Goal: Task Accomplishment & Management: Manage account settings

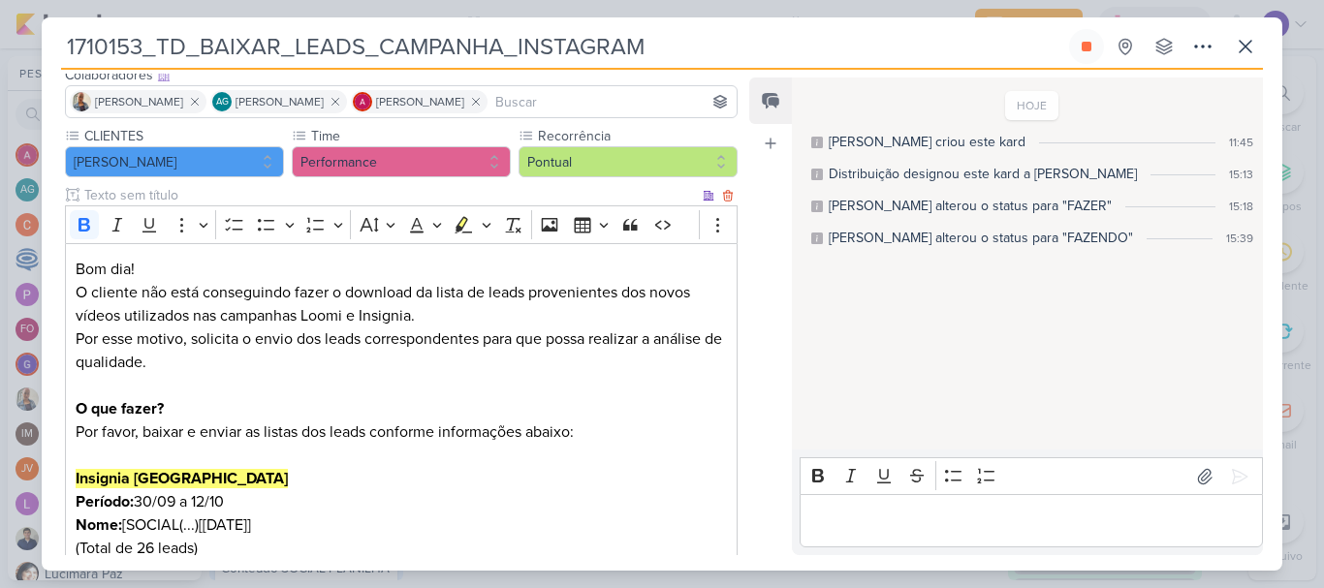
scroll to position [128, 0]
click at [995, 506] on div "Editor editing area: main" at bounding box center [1031, 520] width 463 height 53
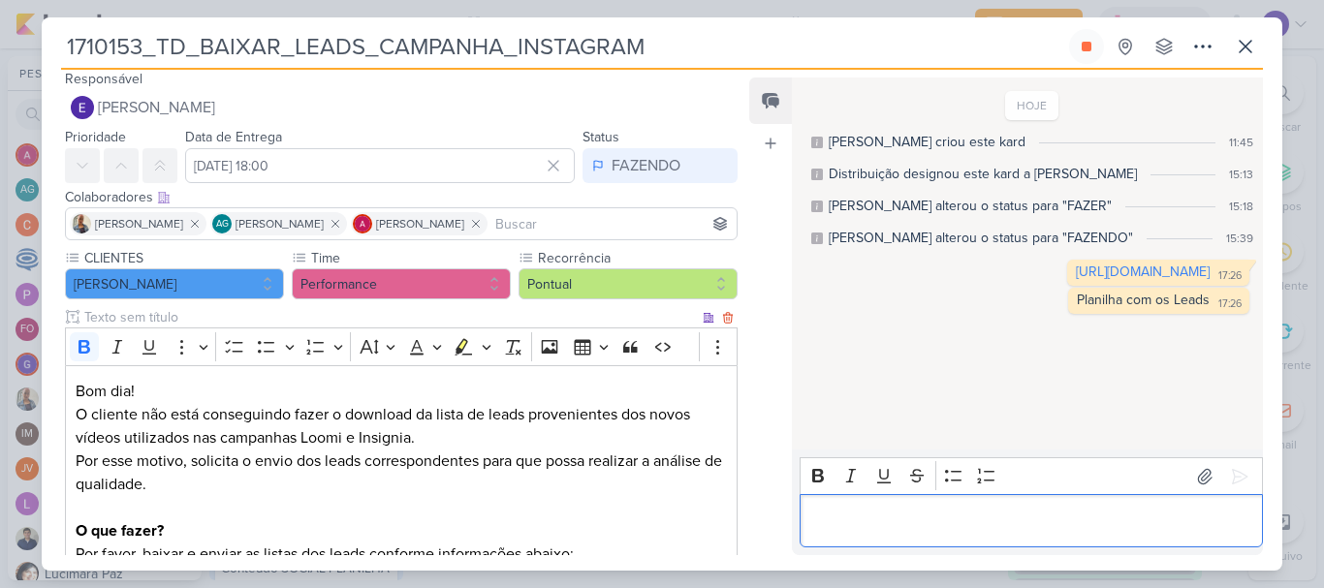
scroll to position [0, 0]
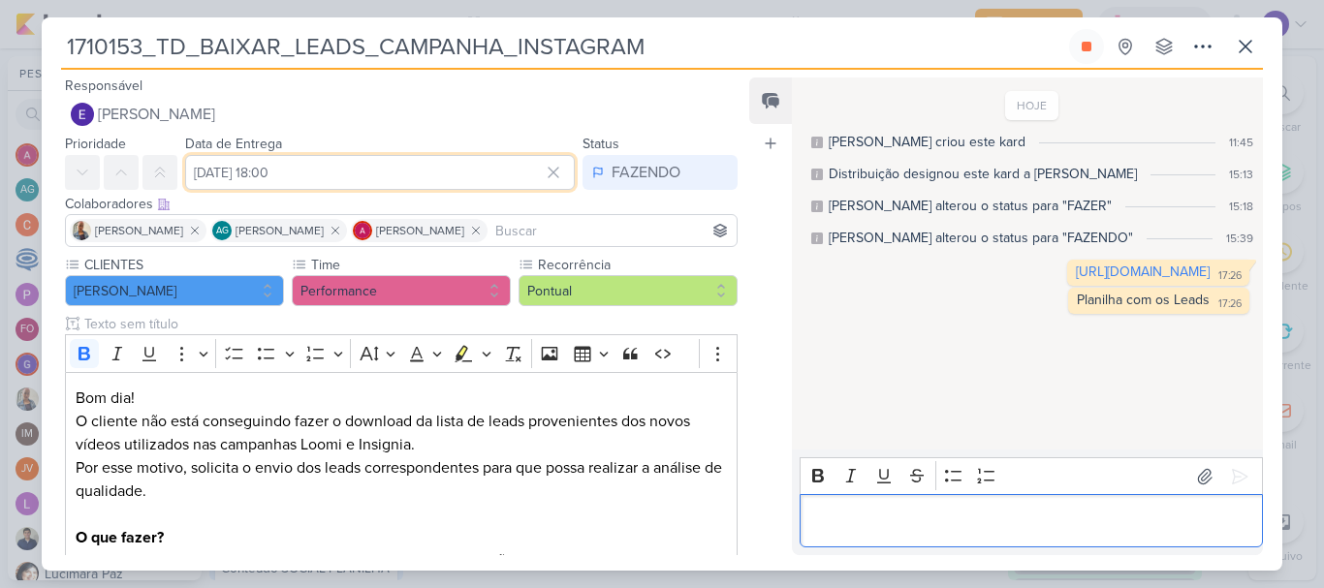
click at [364, 175] on input "[DATE] 18:00" at bounding box center [380, 172] width 390 height 35
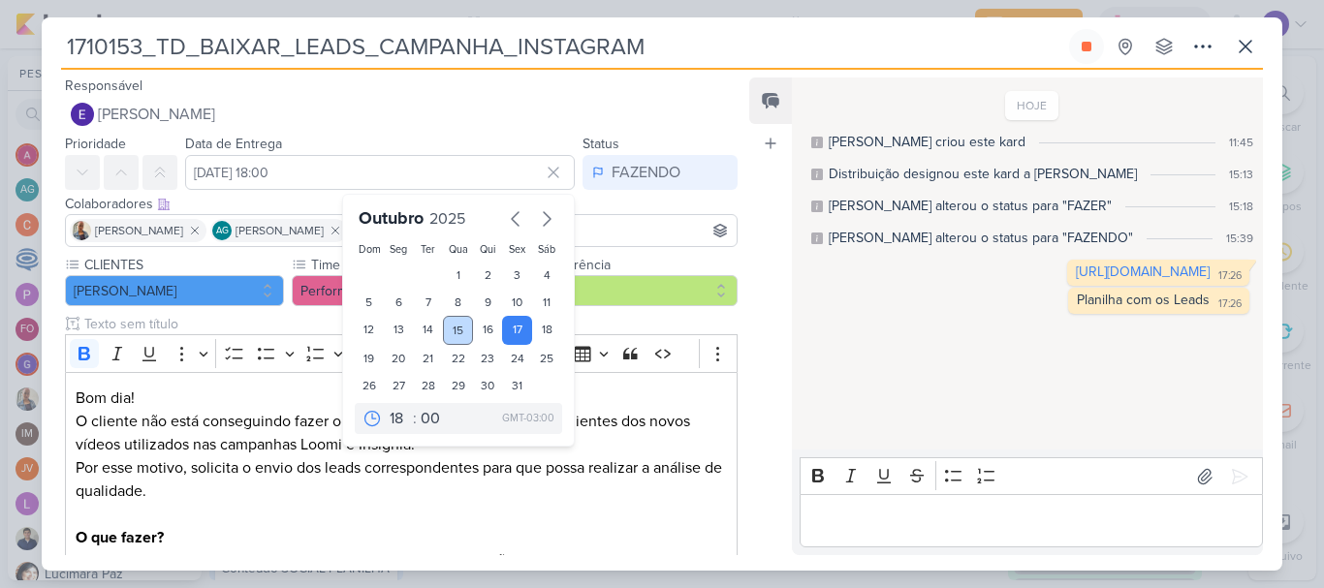
click at [445, 325] on div "15" at bounding box center [458, 330] width 30 height 29
type input "[DATE] 18:00"
click at [423, 89] on div "Responsável [PERSON_NAME] Nenhum contato encontrado create new contact Novo Con…" at bounding box center [394, 103] width 704 height 58
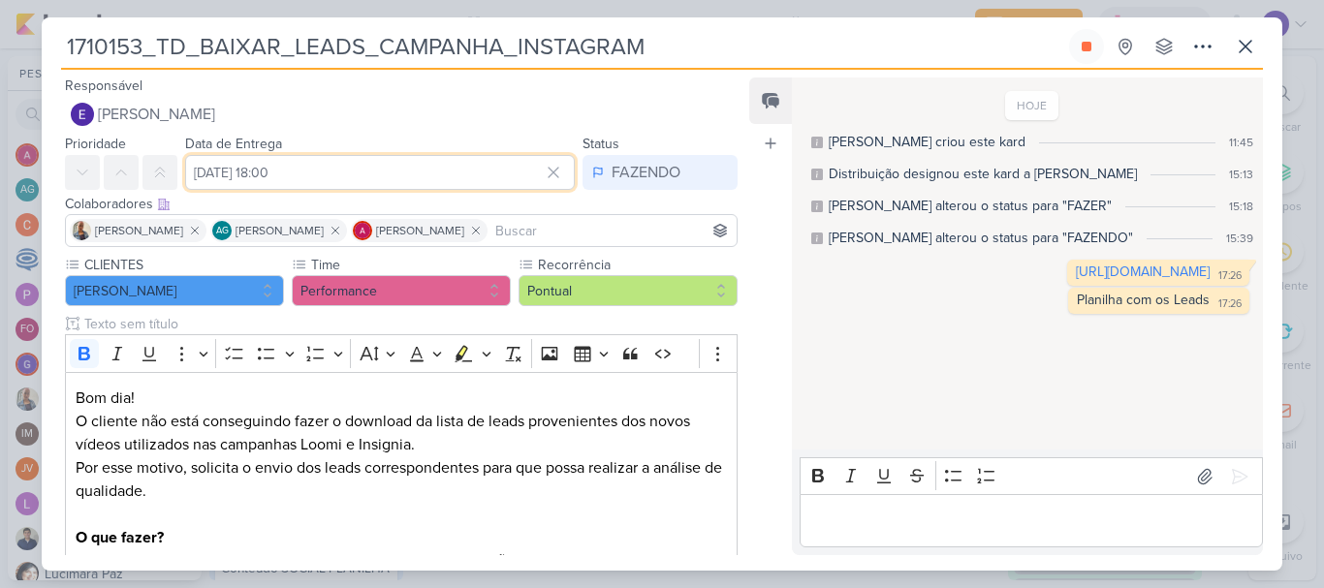
click at [361, 171] on input "[DATE] 18:00" at bounding box center [380, 172] width 390 height 35
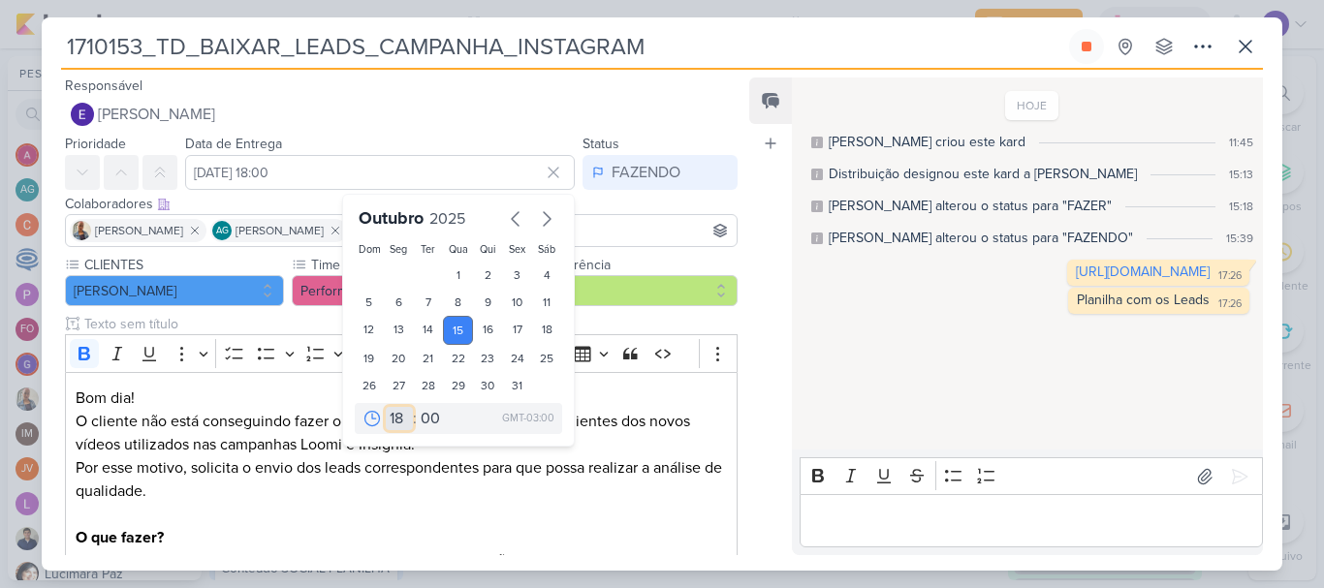
click at [389, 419] on select "00 01 02 03 04 05 06 07 08 09 10 11 12 13 14 15 16 17 18 19 20 21 22 23" at bounding box center [399, 418] width 27 height 23
select select "17"
click at [386, 407] on select "00 01 02 03 04 05 06 07 08 09 10 11 12 13 14 15 16 17 18 19 20 21 22 23" at bounding box center [399, 418] width 27 height 23
type input "[DATE] 17:00"
click at [417, 411] on select "00 05 10 15 20 25 30 35 40 45 50 55 59" at bounding box center [430, 418] width 27 height 23
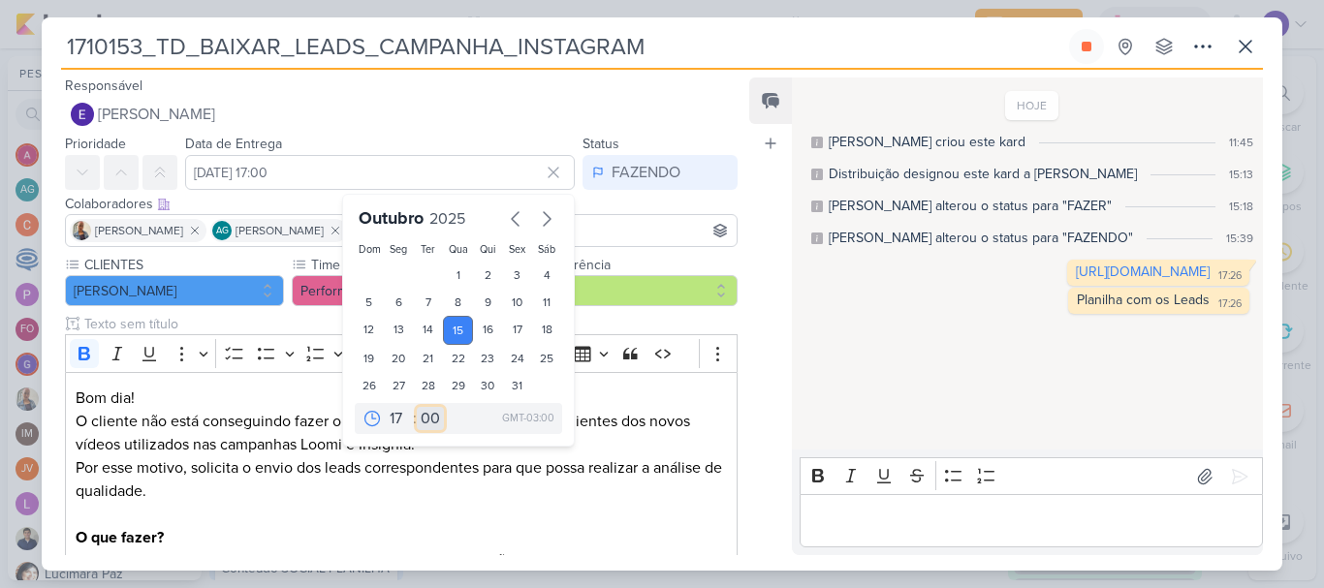
select select "30"
click at [417, 407] on select "00 05 10 15 20 25 30 35 40 45 50 55 59" at bounding box center [430, 418] width 27 height 23
type input "[DATE] 17:30"
click at [799, 362] on div "HOJE [PERSON_NAME] criou este kard 11:45 Distribuição designou este kard a [PER…" at bounding box center [1026, 264] width 469 height 370
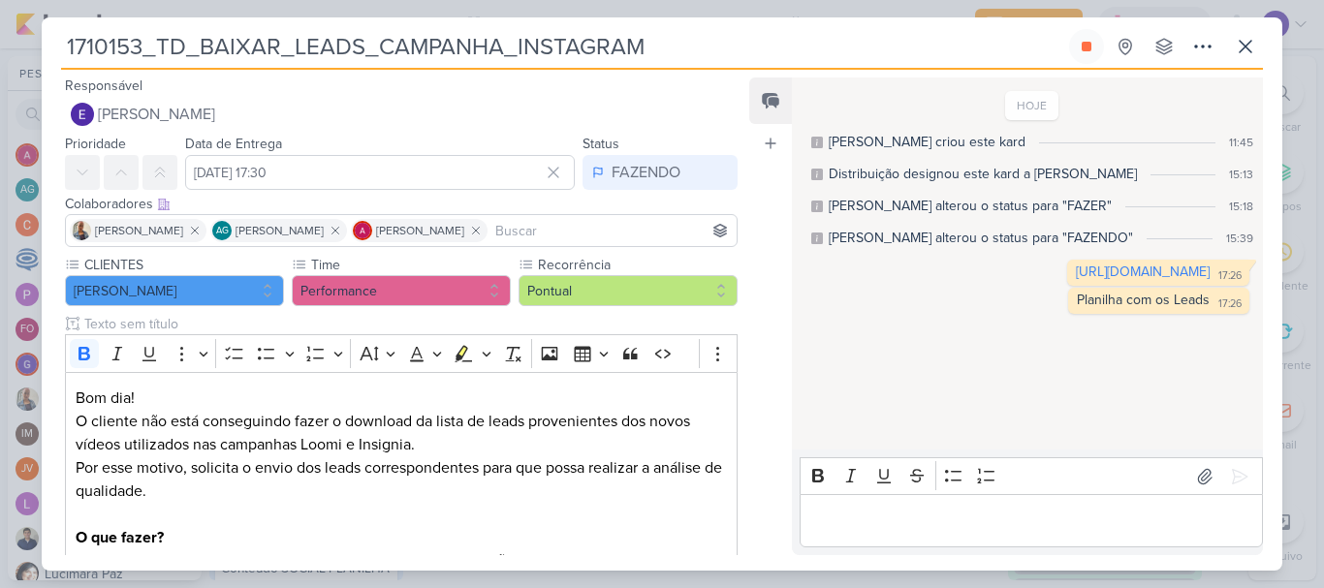
click at [654, 190] on div "Colaboradores Este kard pode ser visível a usuários da sua organização Este kar…" at bounding box center [394, 222] width 704 height 65
click at [648, 171] on div "FAZENDO" at bounding box center [646, 172] width 69 height 23
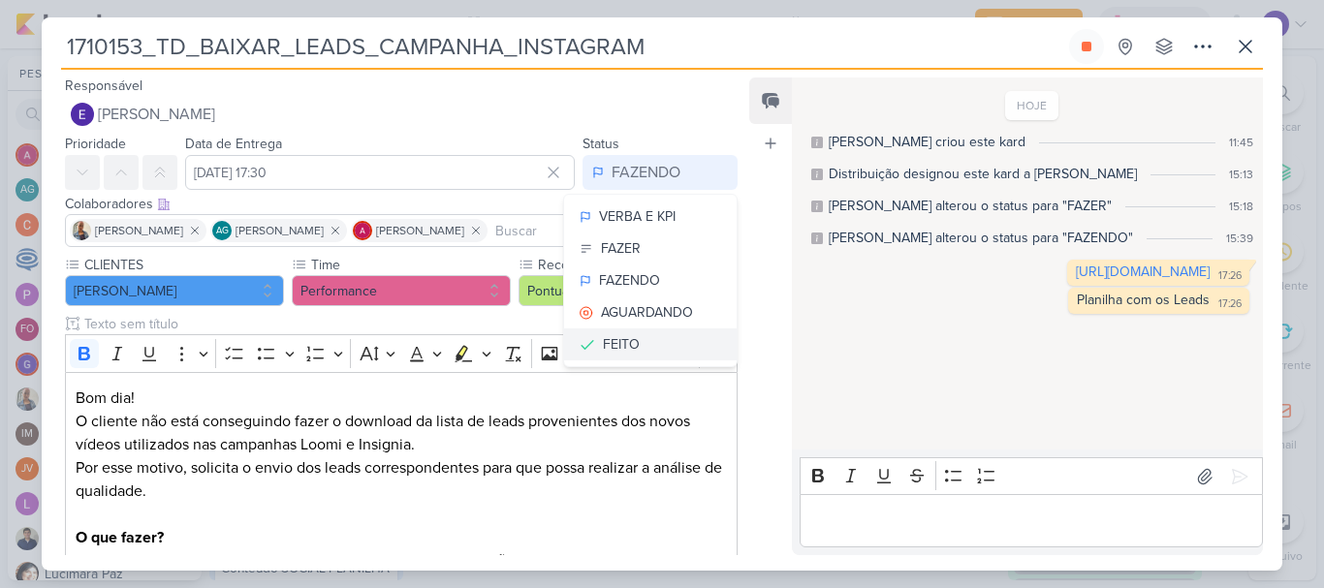
click at [630, 346] on div "FEITO" at bounding box center [621, 344] width 37 height 20
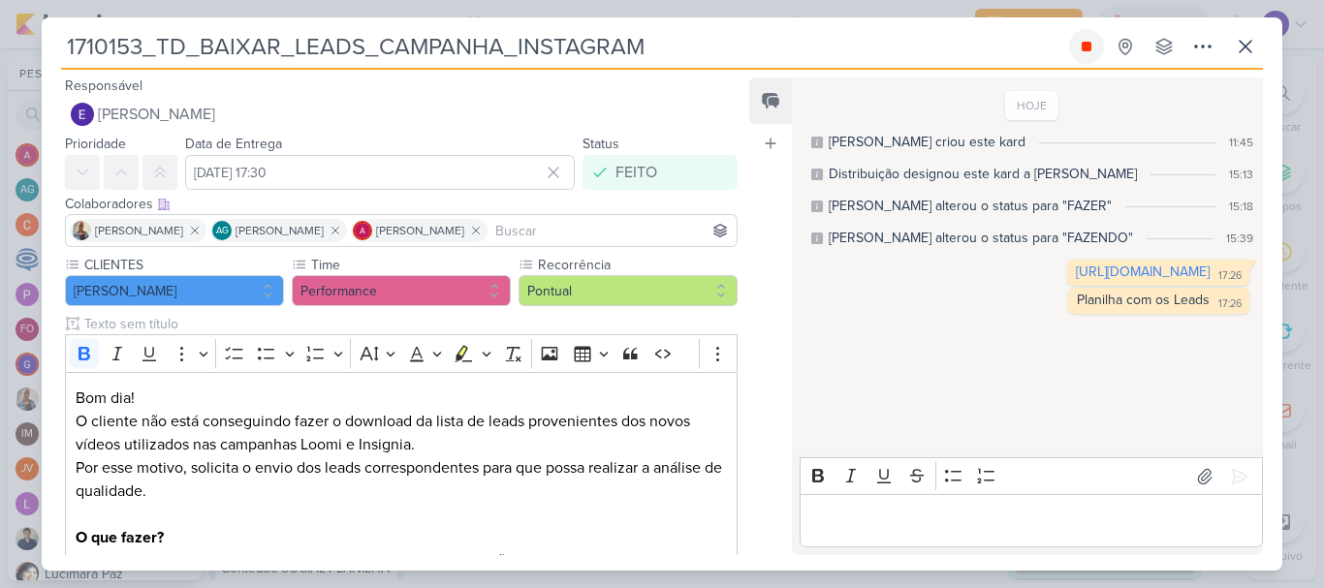
click at [1089, 53] on icon at bounding box center [1087, 47] width 16 height 16
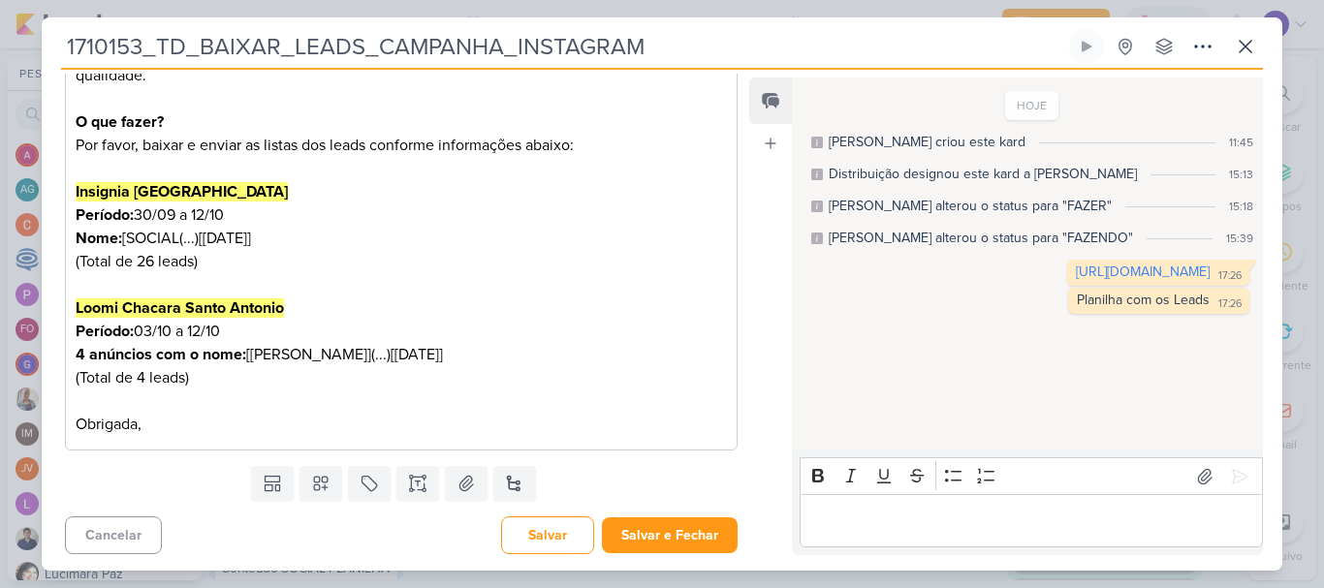
scroll to position [419, 0]
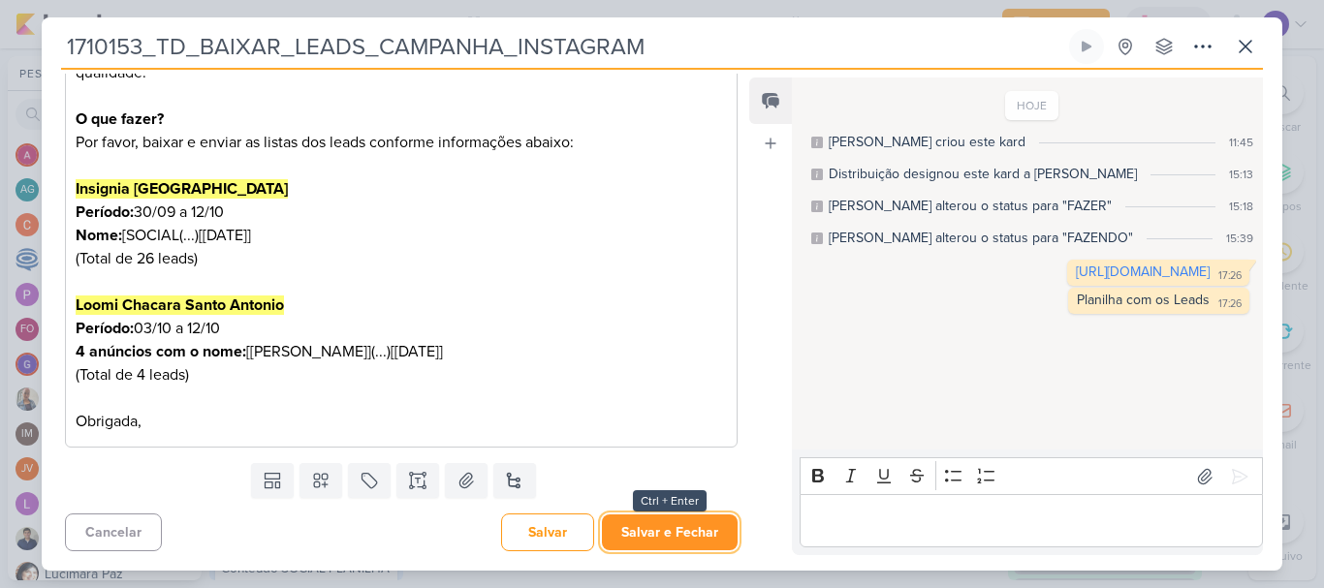
click at [657, 532] on button "Salvar e Fechar" at bounding box center [670, 533] width 136 height 36
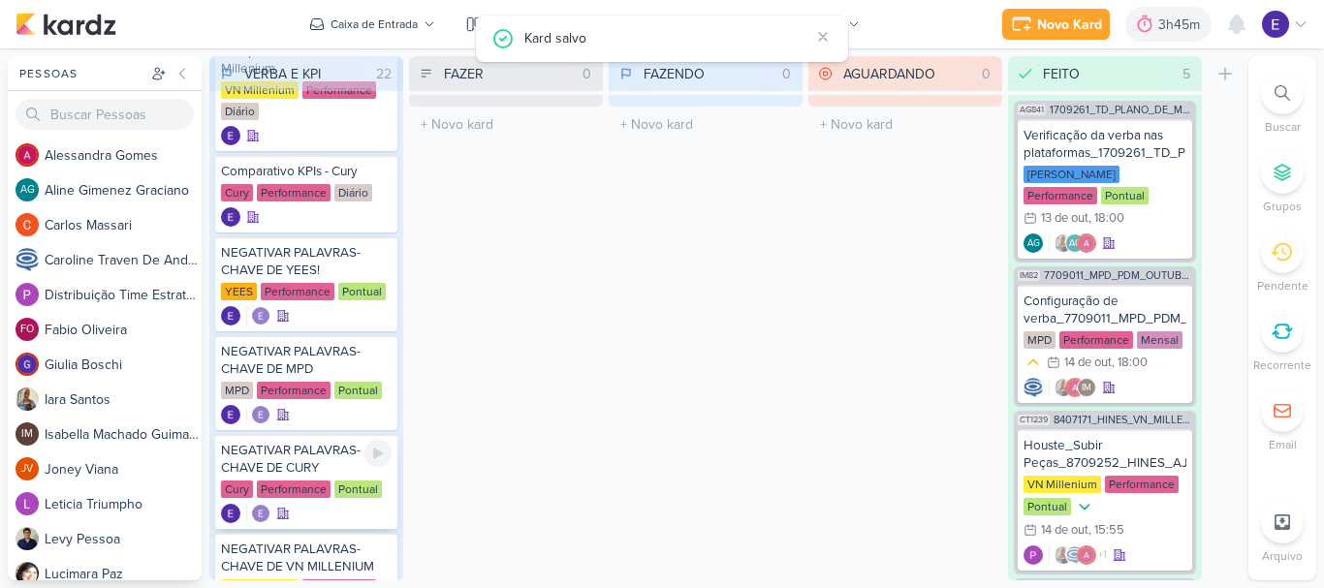
scroll to position [958, 0]
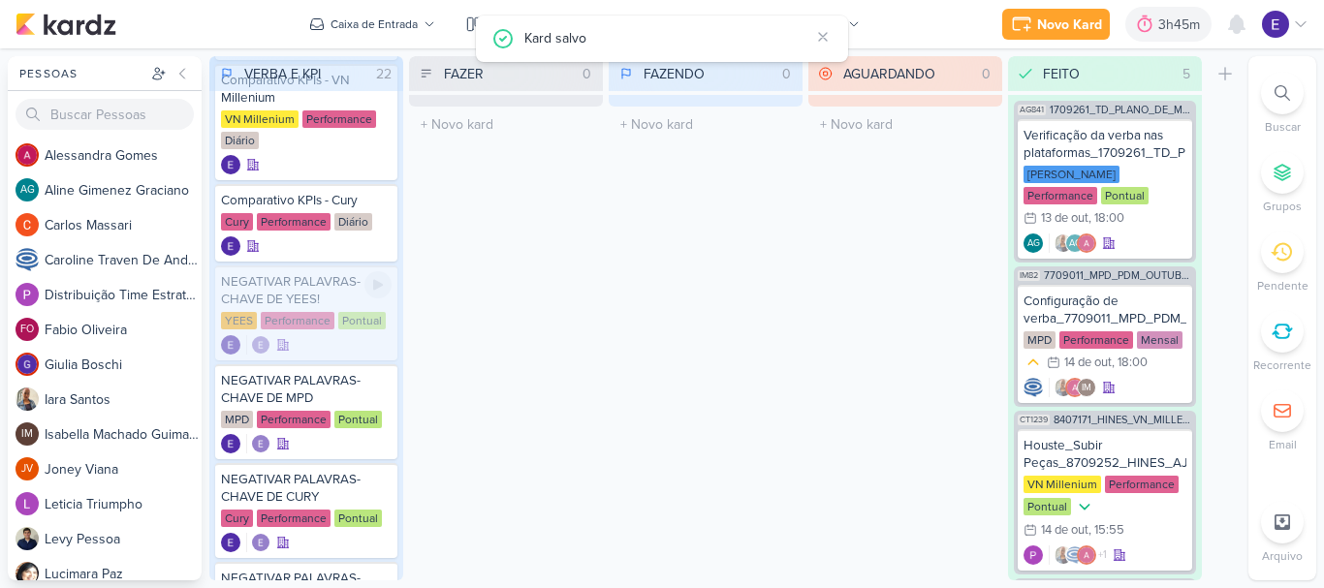
click at [397, 266] on div "NEGATIVAR PALAVRAS-CHAVE DE YEES! [GEOGRAPHIC_DATA] Performance Pontual" at bounding box center [306, 313] width 182 height 95
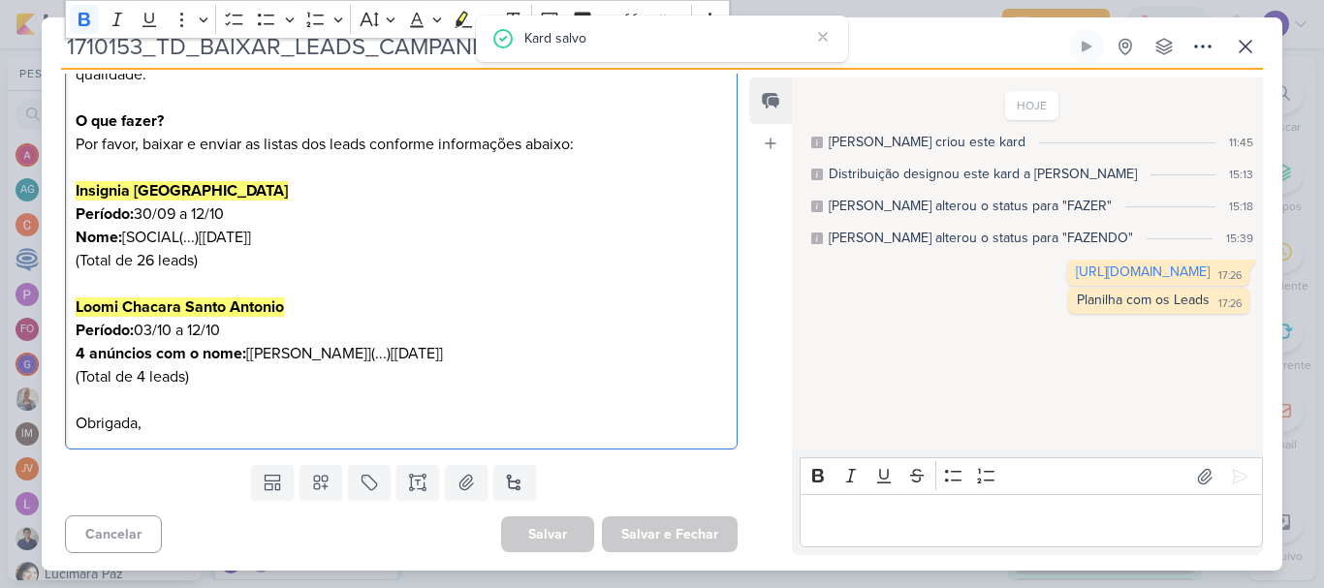
drag, startPoint x: 728, startPoint y: 160, endPoint x: 739, endPoint y: 147, distance: 16.5
click at [735, 152] on div "1710153_TD_BAIXAR_LEADS_CAMPANHA_INSTAGRAM Criado por [PERSON_NAME]" at bounding box center [662, 294] width 1241 height 554
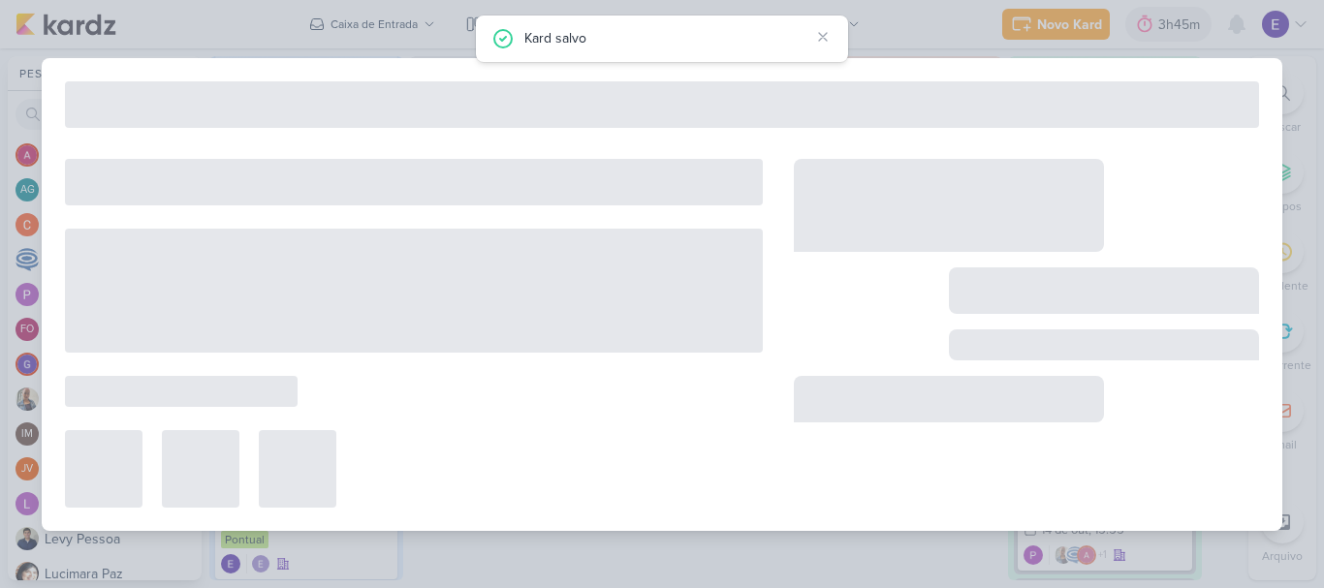
type input "NEGATIVAR PALAVRAS-CHAVE DE YEES!"
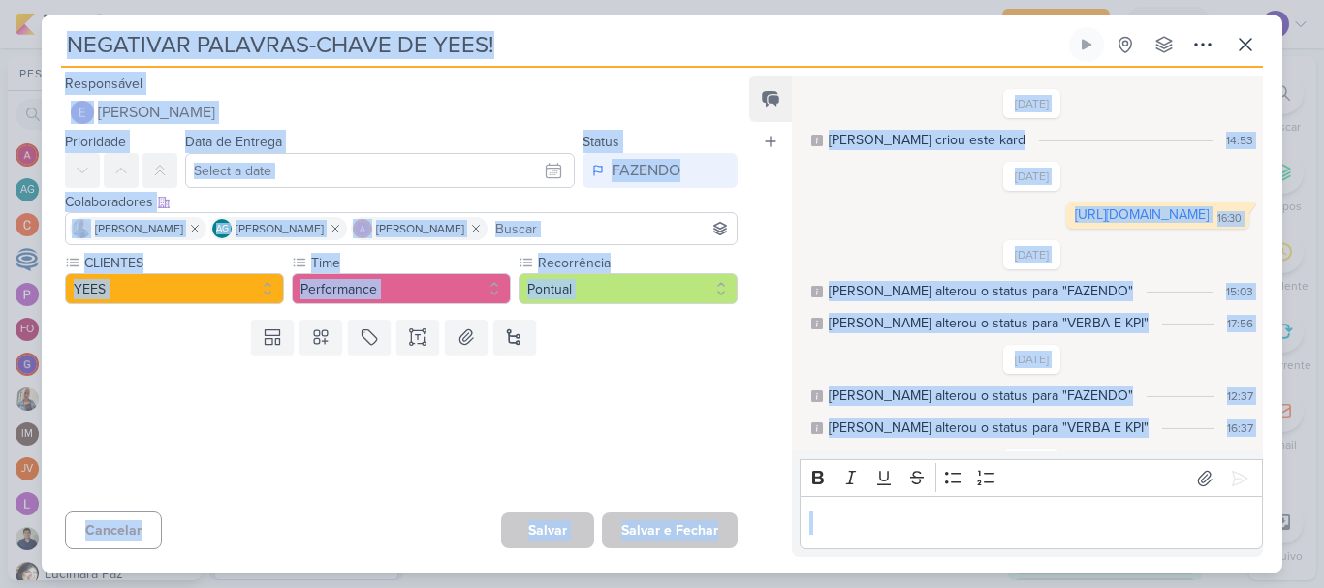
scroll to position [542, 0]
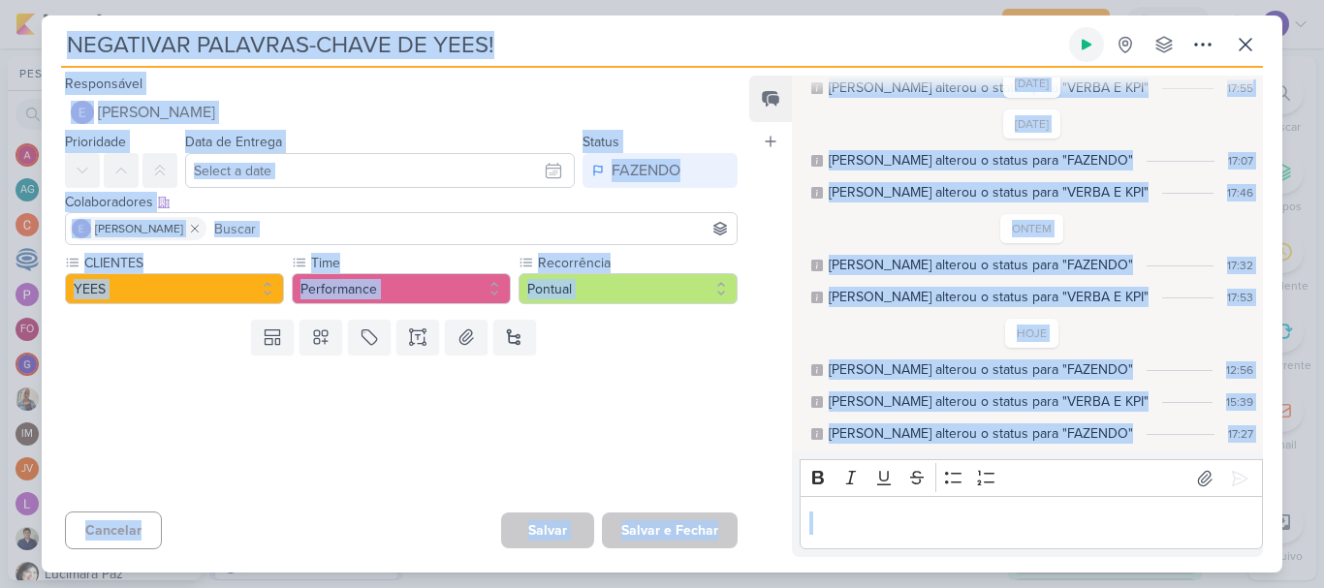
click at [1084, 40] on icon at bounding box center [1087, 45] width 10 height 11
click at [1243, 45] on icon at bounding box center [1245, 44] width 23 height 23
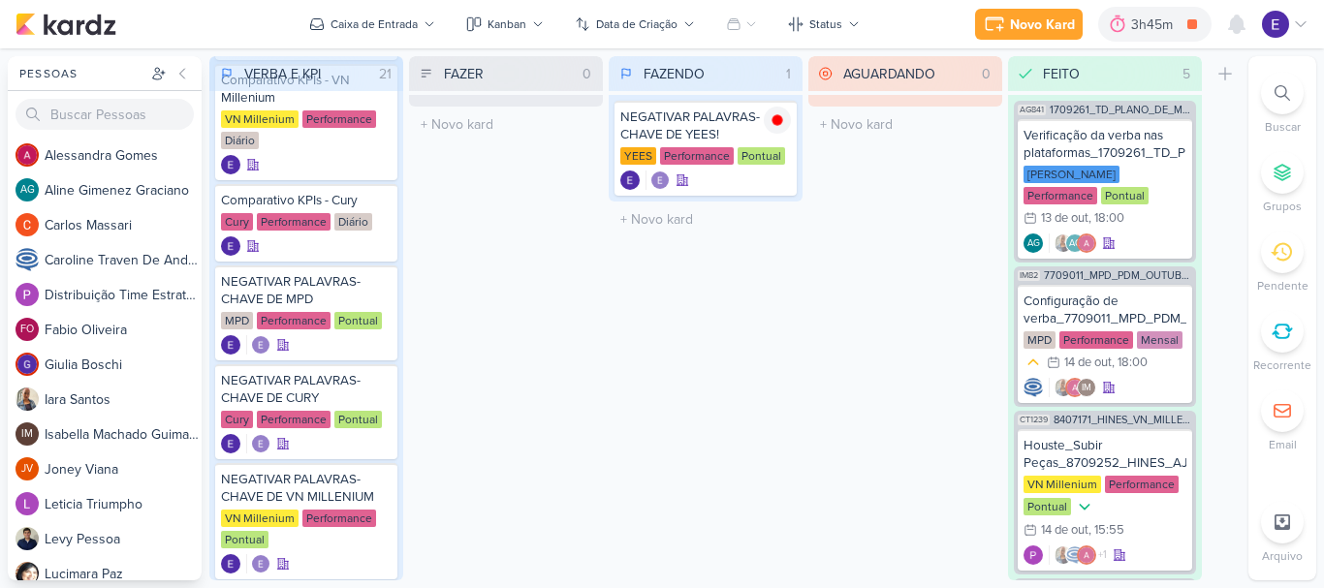
click at [763, 296] on div "FAZENDO 1 Mover Para Esquerda Mover Para Direita [GEOGRAPHIC_DATA] NEGATIVAR PA…" at bounding box center [706, 318] width 194 height 524
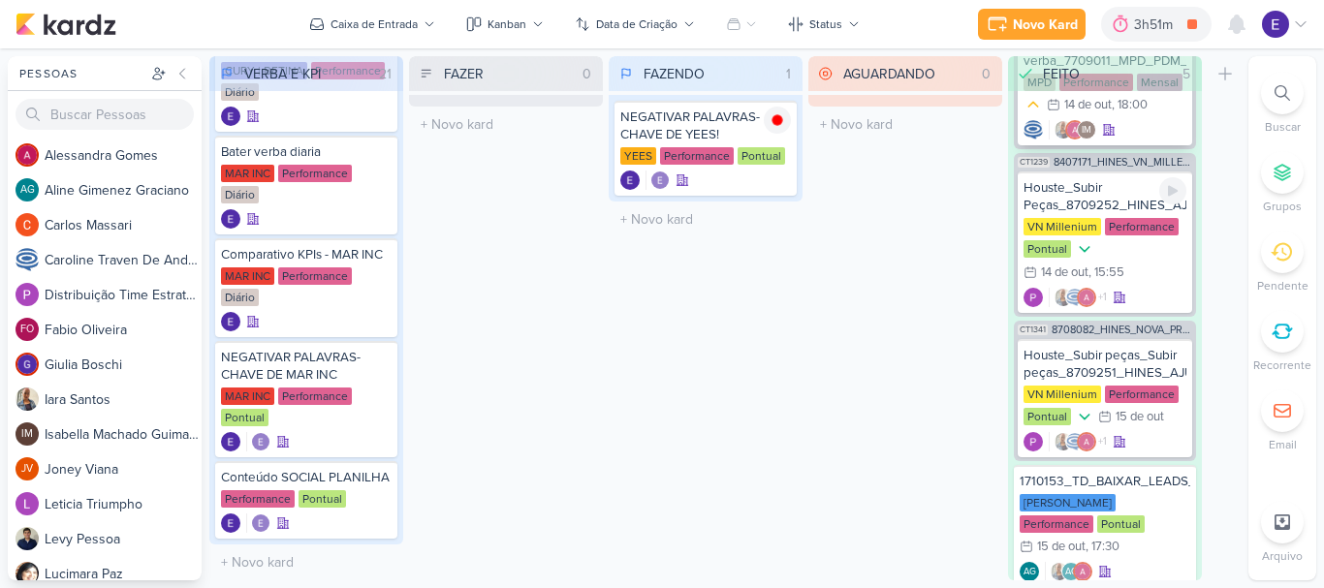
scroll to position [271, 0]
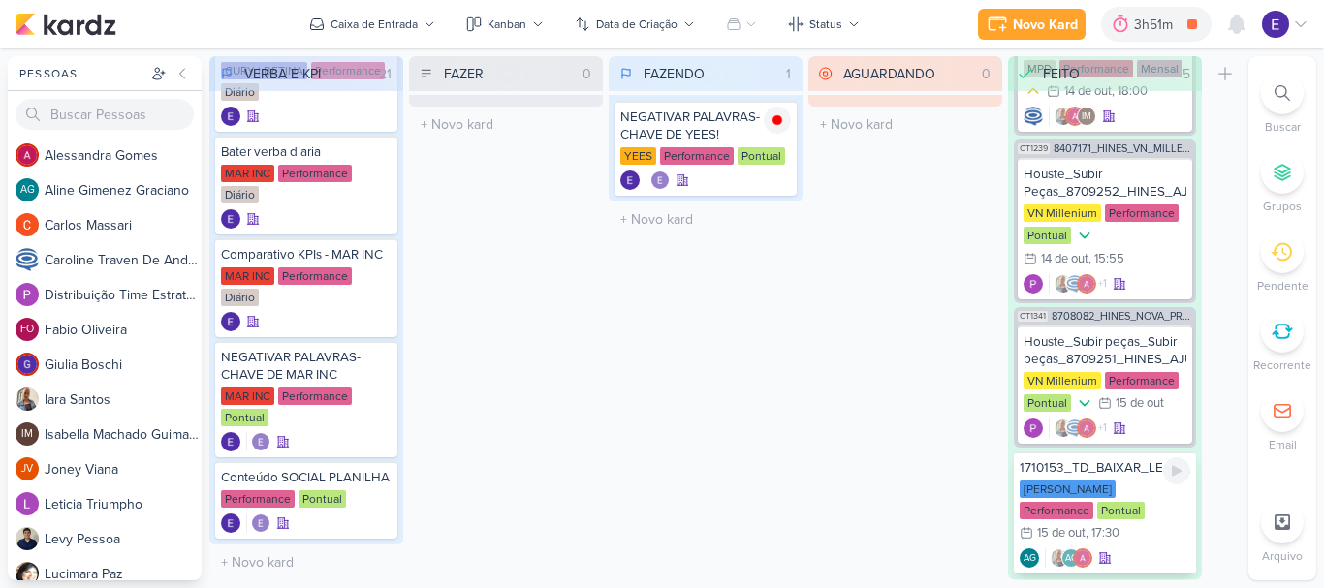
click at [1147, 549] on div "AG AG" at bounding box center [1105, 558] width 171 height 19
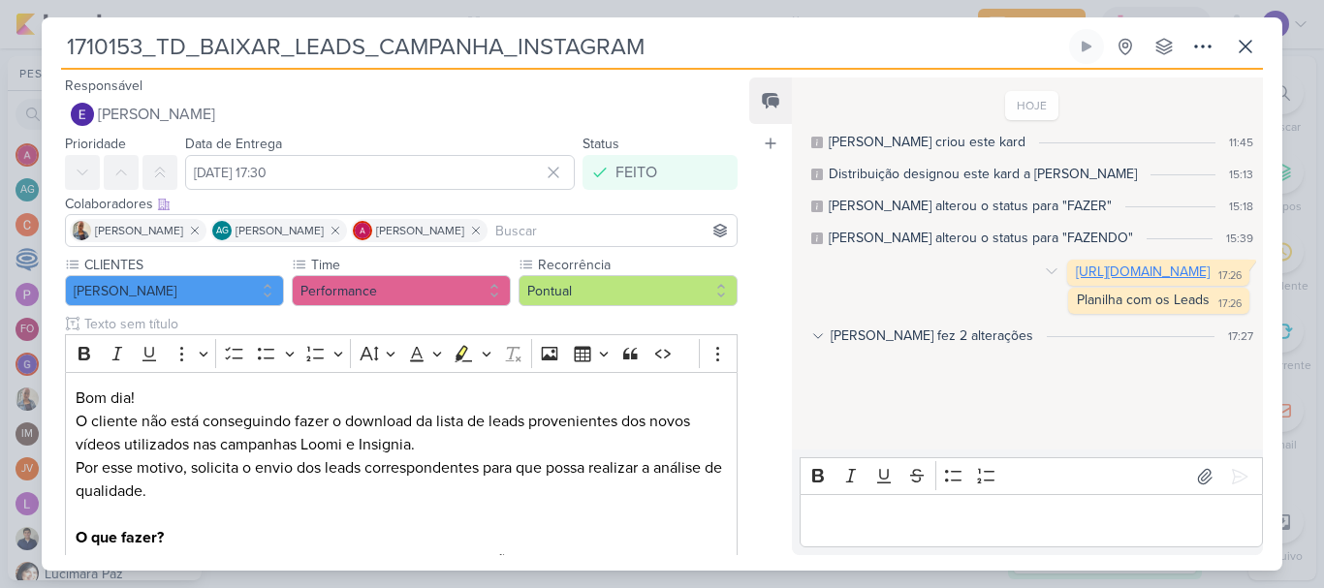
click at [1144, 280] on link "[URL][DOMAIN_NAME]" at bounding box center [1143, 272] width 134 height 16
click at [1244, 45] on icon at bounding box center [1246, 47] width 12 height 12
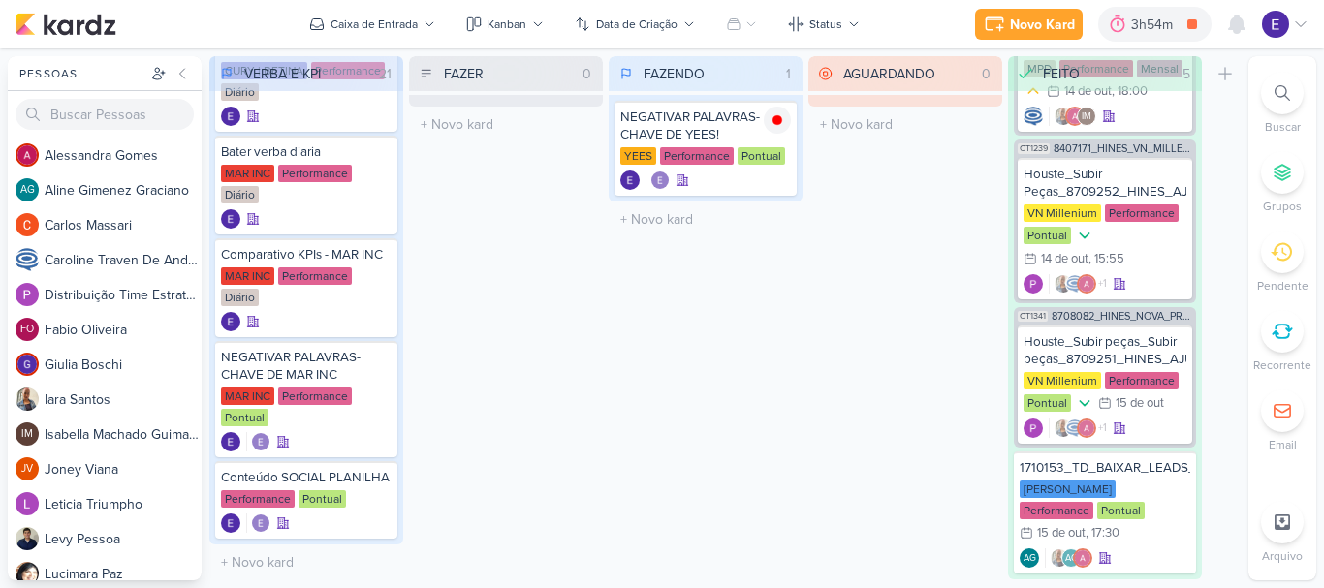
click at [865, 371] on div "AGUARDANDO 0 Mover Para Esquerda Mover Para Direita [GEOGRAPHIC_DATA] O título …" at bounding box center [906, 318] width 194 height 524
click at [778, 122] on icon at bounding box center [778, 120] width 10 height 10
